Goal: Find specific page/section: Find specific page/section

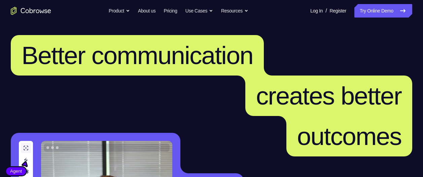
click at [401, 13] on icon at bounding box center [403, 11] width 8 height 8
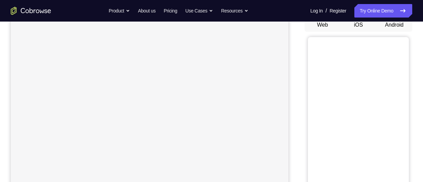
scroll to position [69, 0]
click at [398, 25] on button "Android" at bounding box center [395, 25] width 36 height 13
click at [401, 23] on button "Android" at bounding box center [395, 24] width 36 height 13
